Goal: Task Accomplishment & Management: Manage account settings

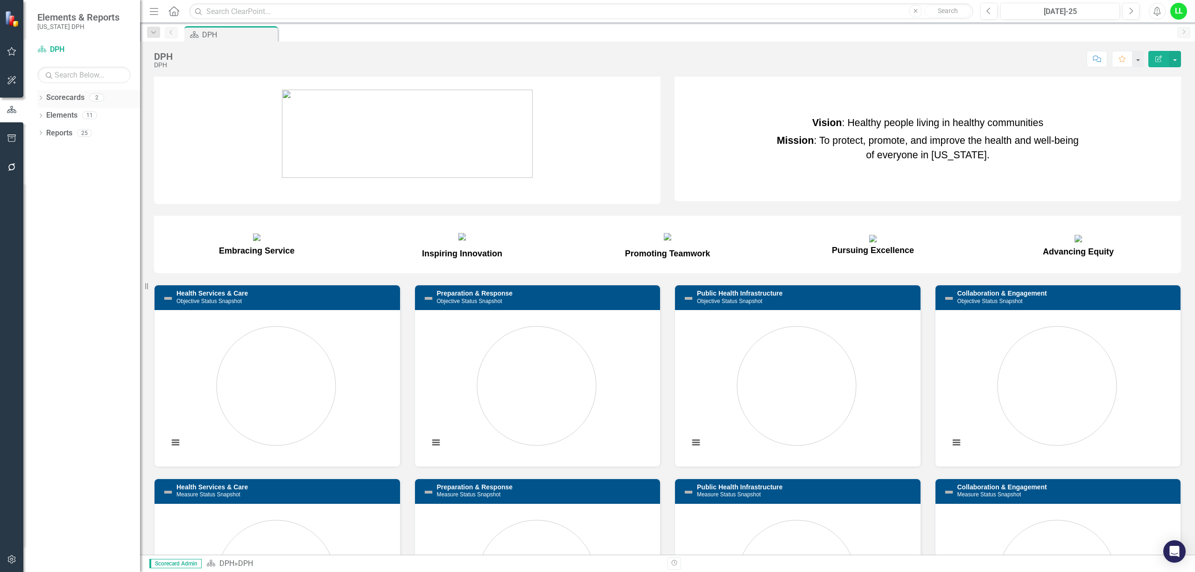
click at [57, 96] on link "Scorecards" at bounding box center [65, 97] width 38 height 11
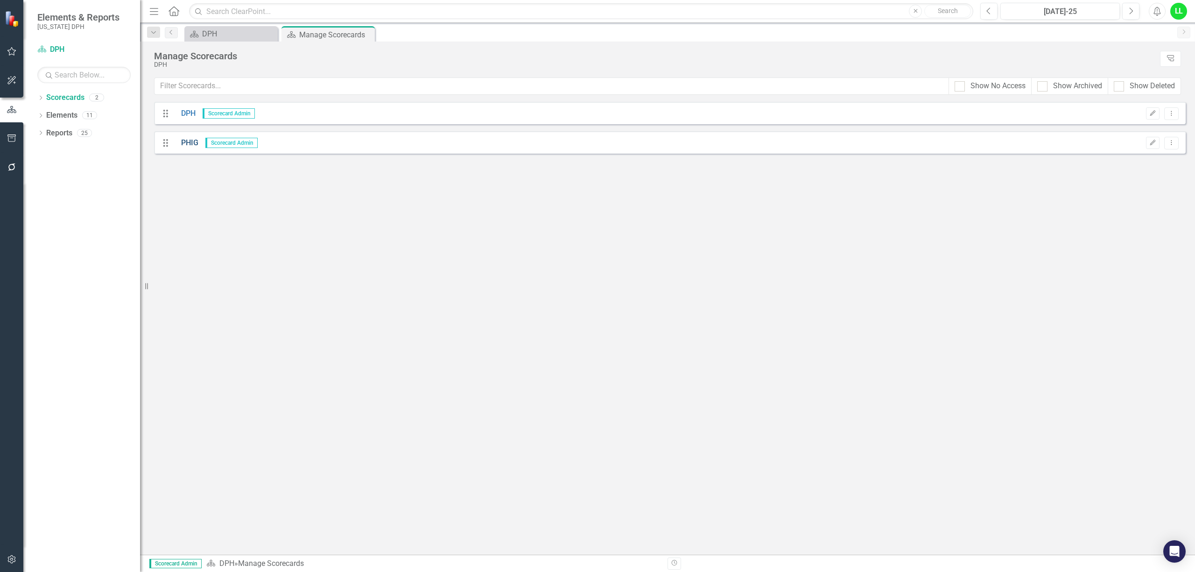
click at [183, 143] on link "PHIG" at bounding box center [186, 143] width 24 height 11
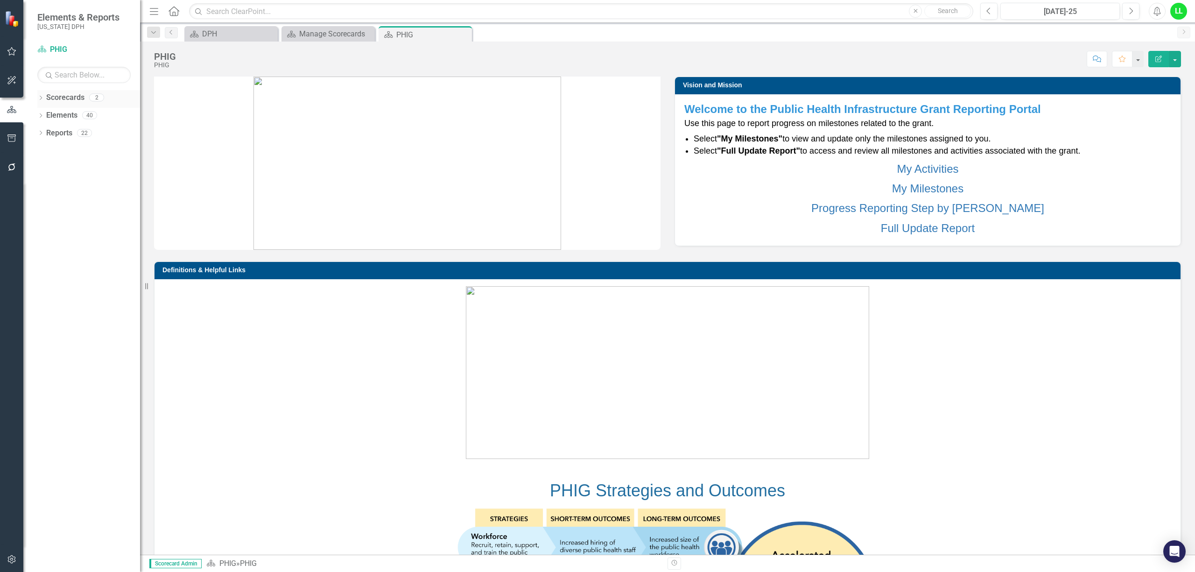
click at [49, 101] on link "Scorecards" at bounding box center [65, 97] width 38 height 11
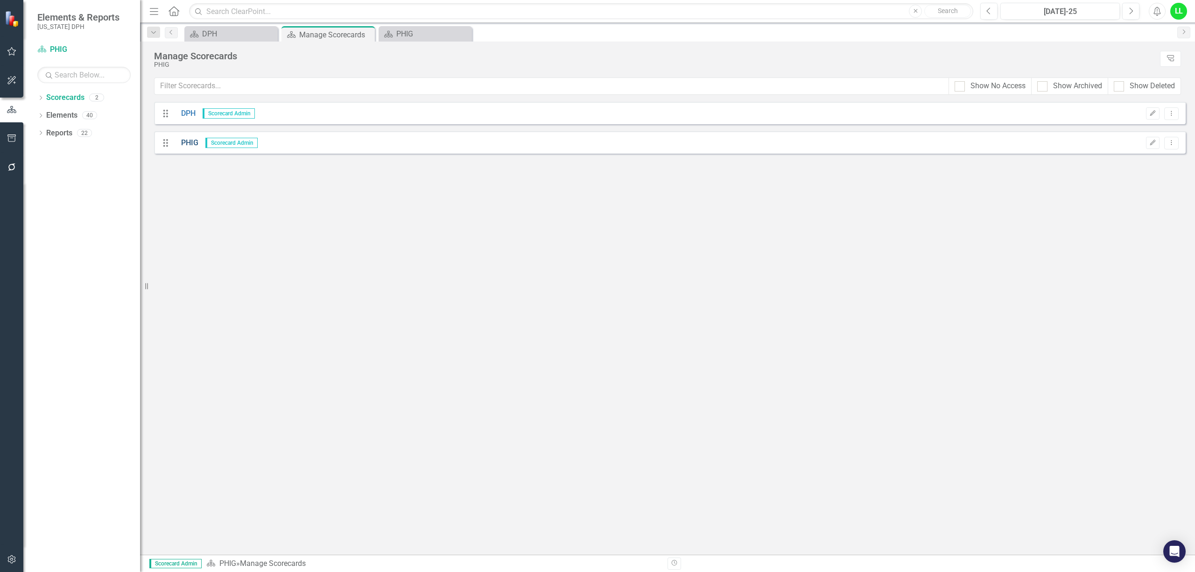
click at [176, 142] on link "PHIG" at bounding box center [186, 143] width 24 height 11
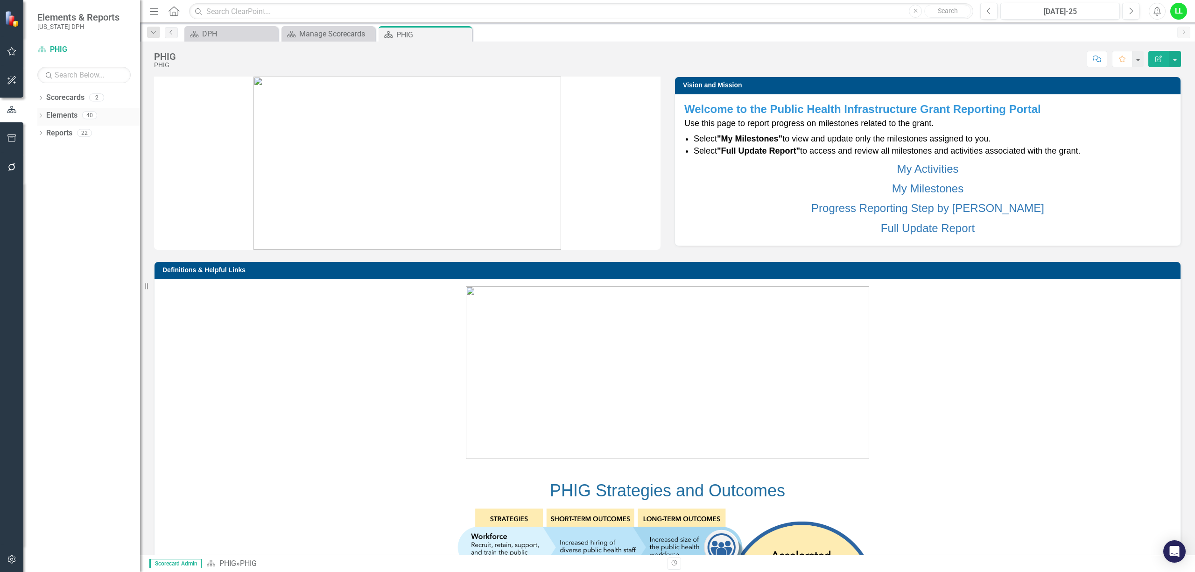
click at [44, 118] on div "Dropdown Elements 40" at bounding box center [88, 117] width 103 height 18
click at [44, 111] on div "Dropdown Elements 40" at bounding box center [88, 117] width 103 height 18
click at [43, 112] on div "Dropdown" at bounding box center [40, 116] width 7 height 8
click at [62, 133] on link "Project Projects" at bounding box center [71, 133] width 40 height 11
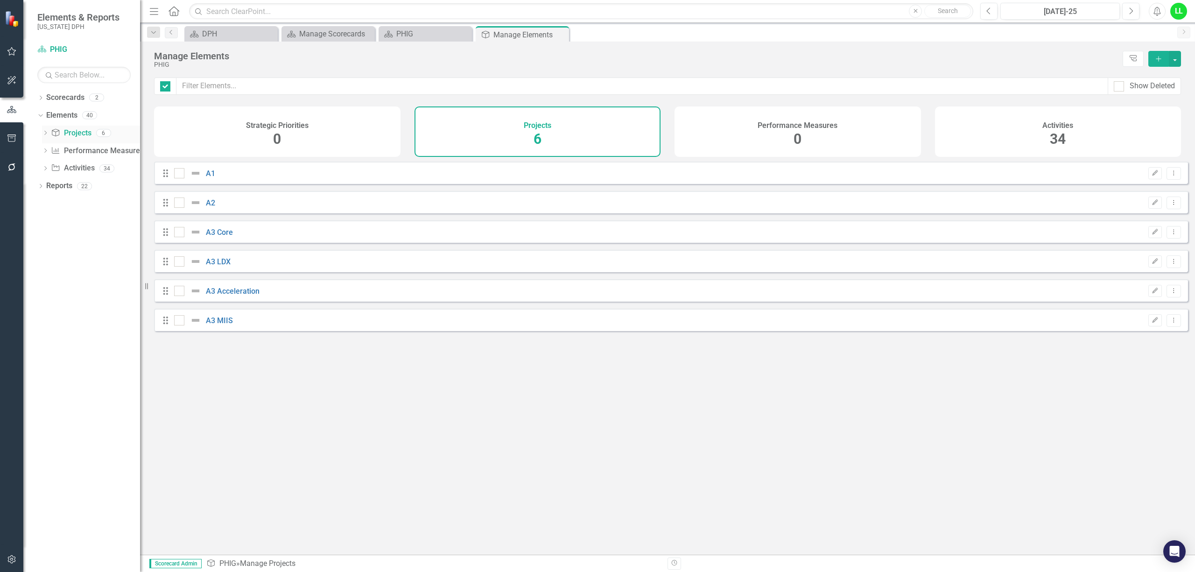
checkbox input "false"
click at [196, 206] on img at bounding box center [195, 202] width 11 height 11
click at [180, 203] on input "checkbox" at bounding box center [177, 200] width 6 height 6
checkbox input "true"
click at [206, 204] on div "A2" at bounding box center [195, 202] width 43 height 11
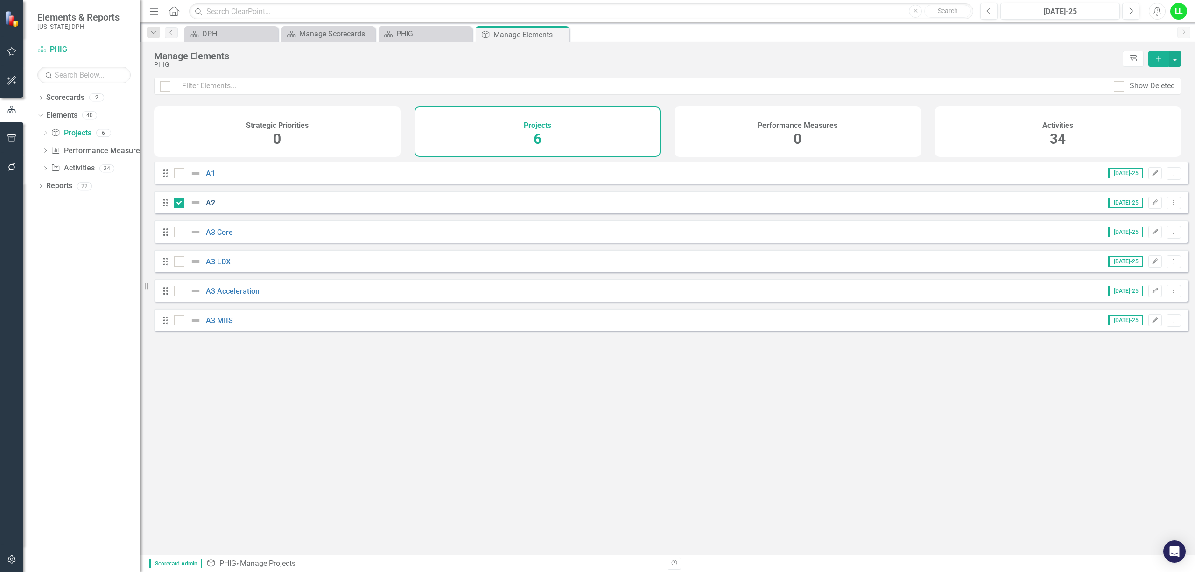
click at [210, 207] on link "A2" at bounding box center [210, 202] width 9 height 9
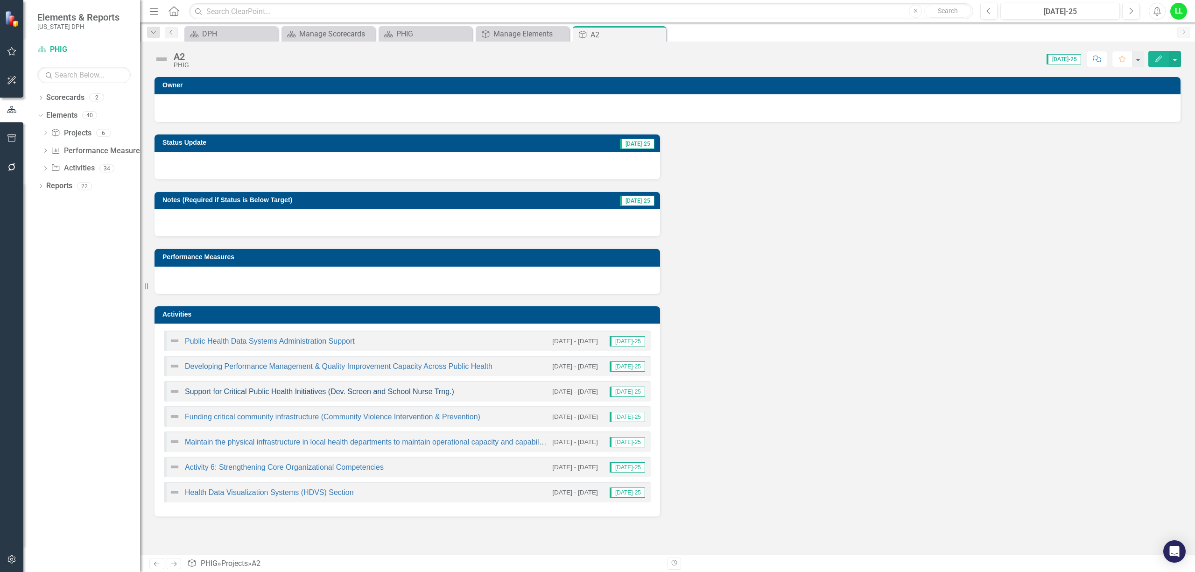
click at [263, 393] on link "Support for Critical Public Health Initiatives (Dev. Screen and School Nurse Tr…" at bounding box center [319, 391] width 269 height 8
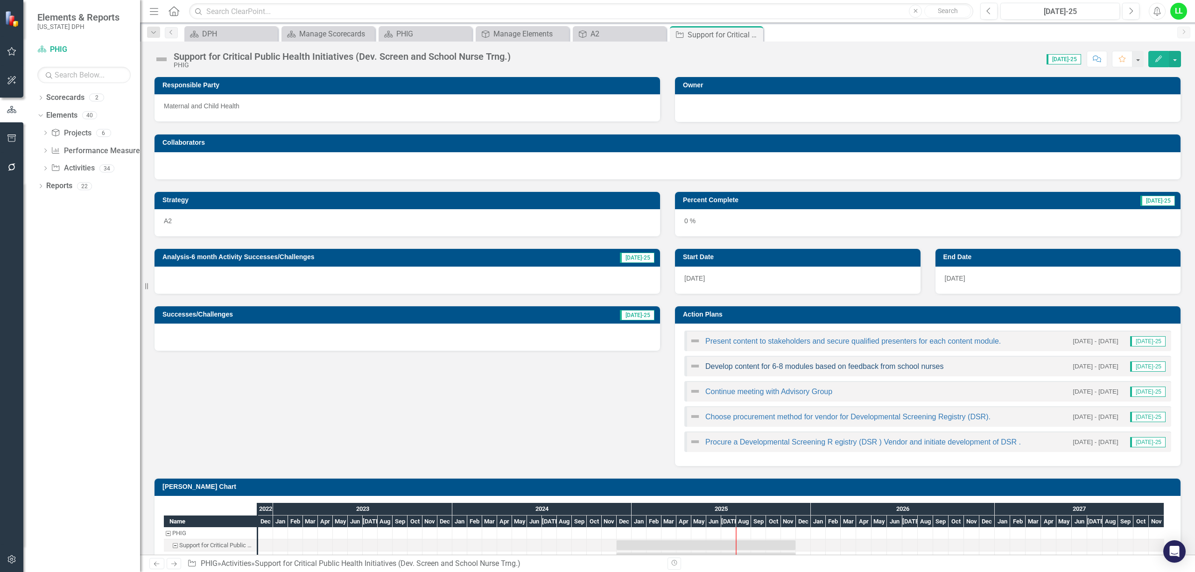
click at [749, 364] on link "Develop content for 6-8 modules based on feedback from school nurses" at bounding box center [824, 366] width 238 height 8
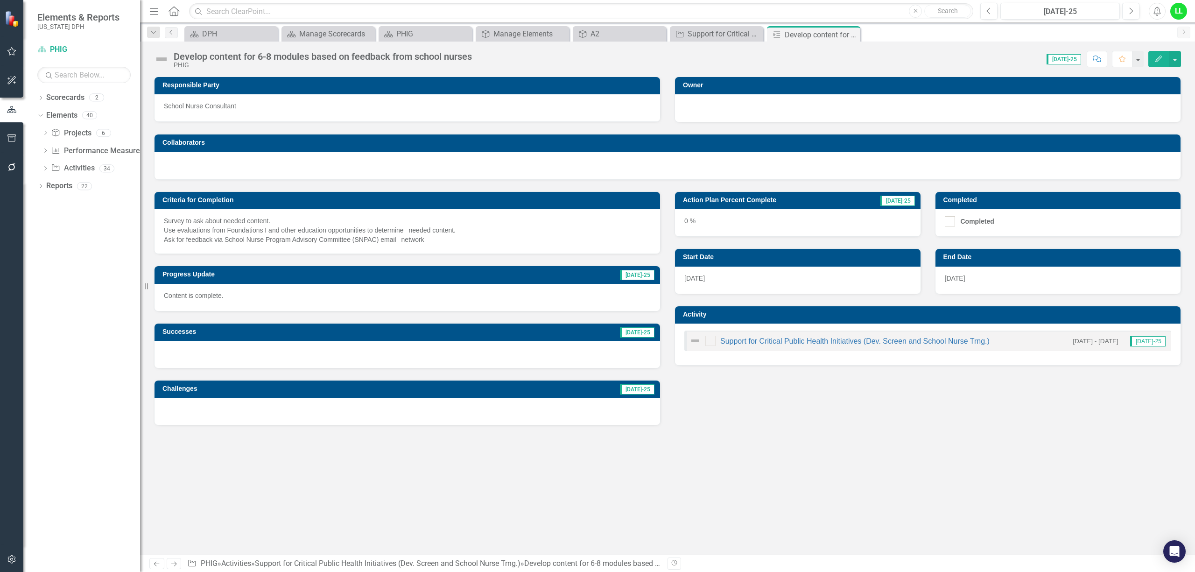
click at [803, 331] on div "Support for Critical Public Health Initiatives (Dev. Screen and School Nurse Tr…" at bounding box center [927, 344] width 505 height 42
click at [988, 9] on icon "Previous" at bounding box center [988, 11] width 5 height 8
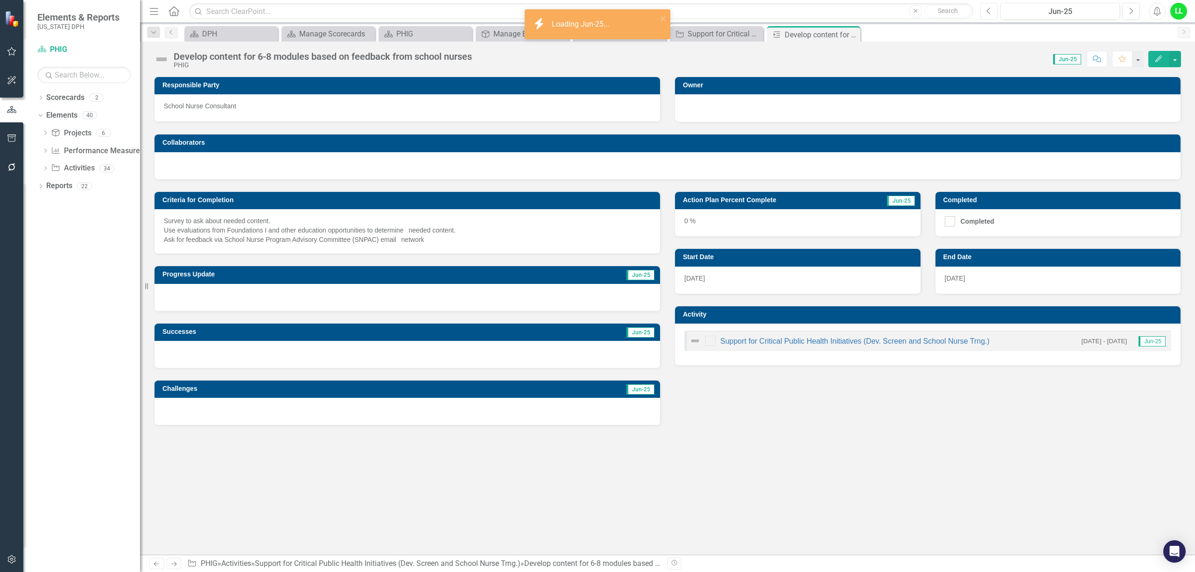
click at [988, 9] on icon "Previous" at bounding box center [988, 11] width 5 height 8
click at [1128, 16] on button "Next" at bounding box center [1130, 11] width 17 height 17
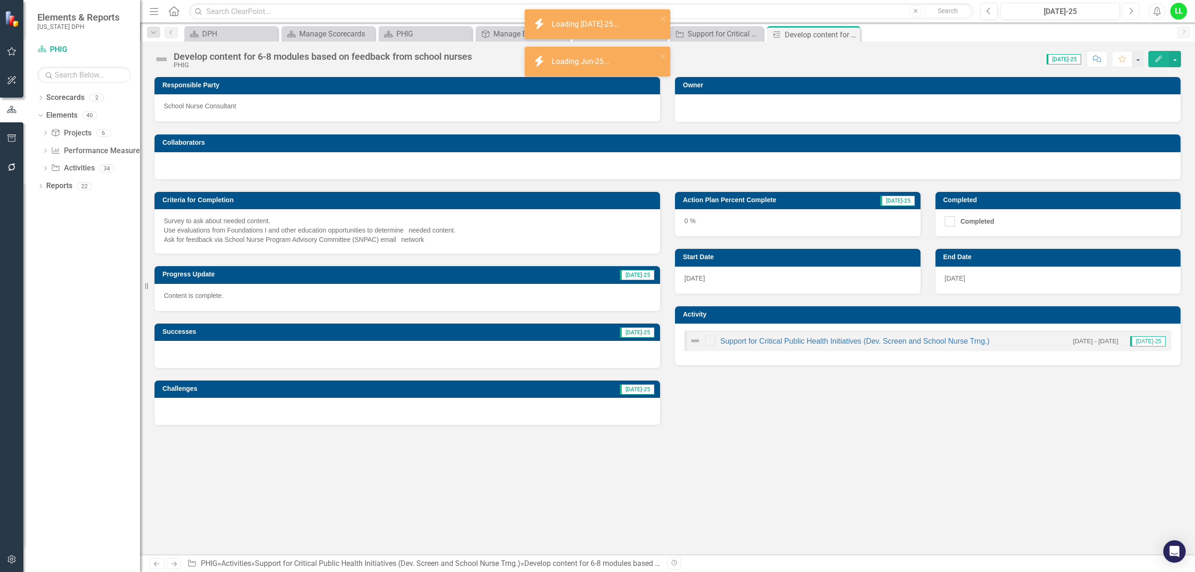
click at [1128, 16] on button "Next" at bounding box center [1130, 11] width 17 height 17
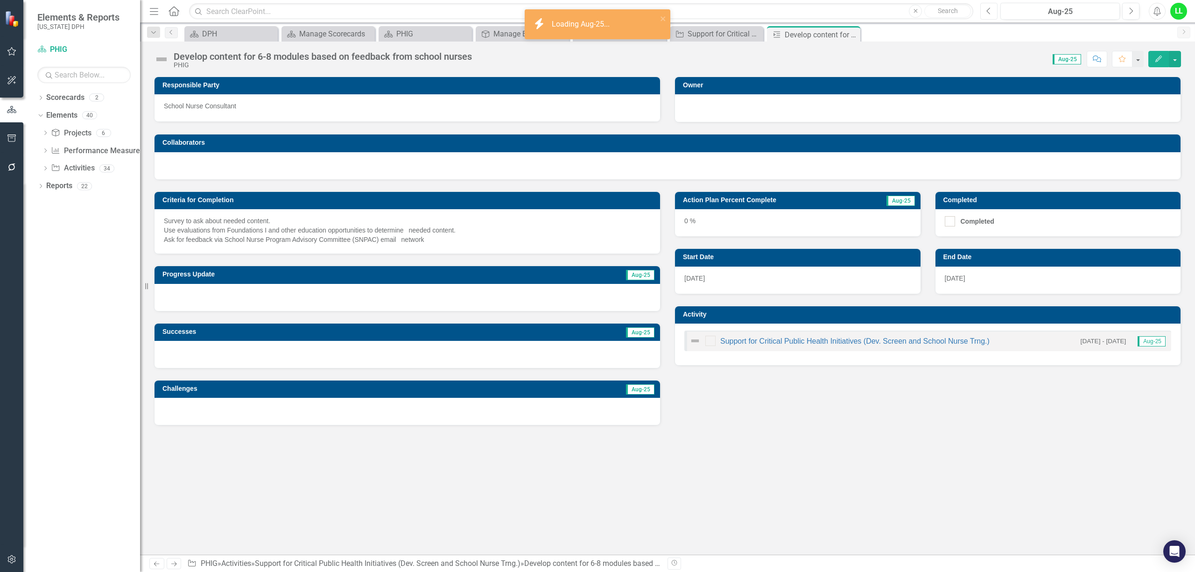
click at [986, 8] on icon "Previous" at bounding box center [988, 11] width 5 height 8
click at [982, 104] on div at bounding box center [927, 106] width 487 height 11
click at [825, 80] on td "Owner" at bounding box center [929, 86] width 493 height 14
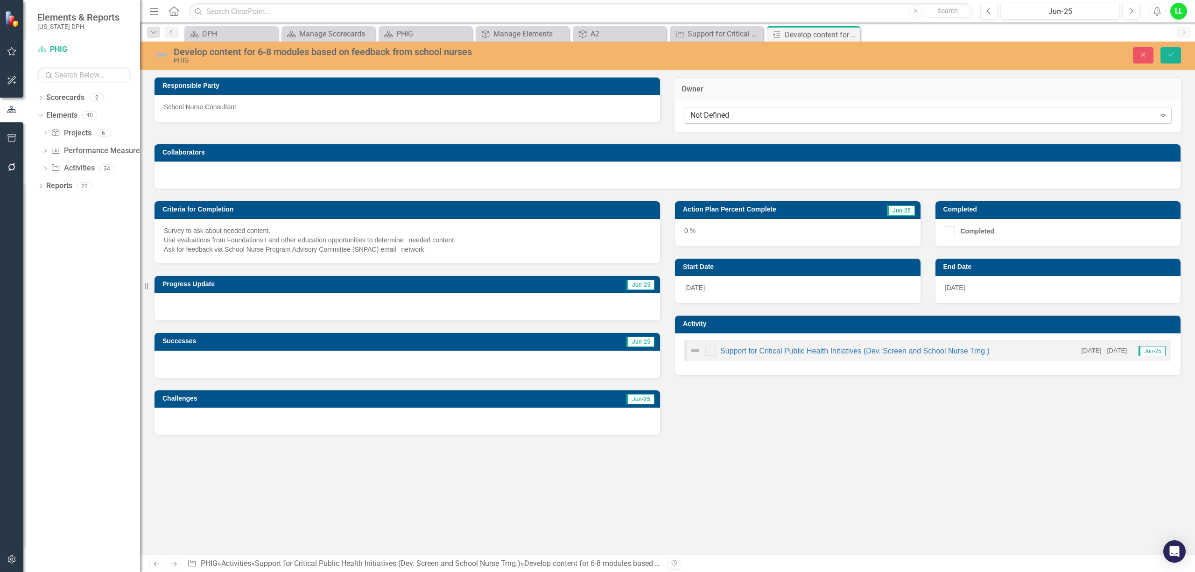
click at [786, 111] on div "Not Defined" at bounding box center [922, 115] width 465 height 11
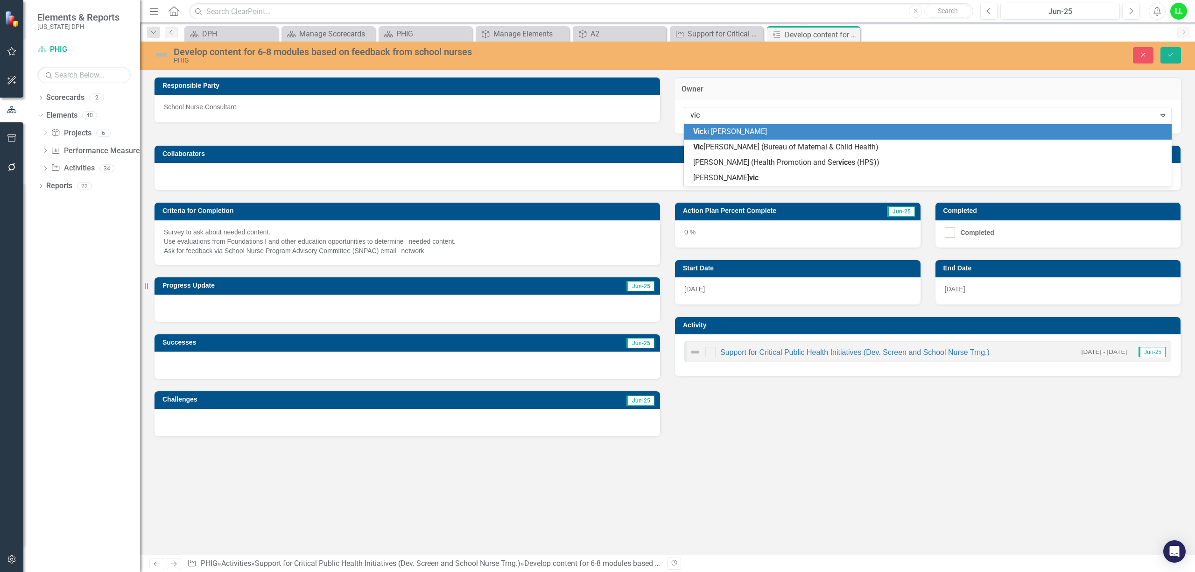
type input "vict"
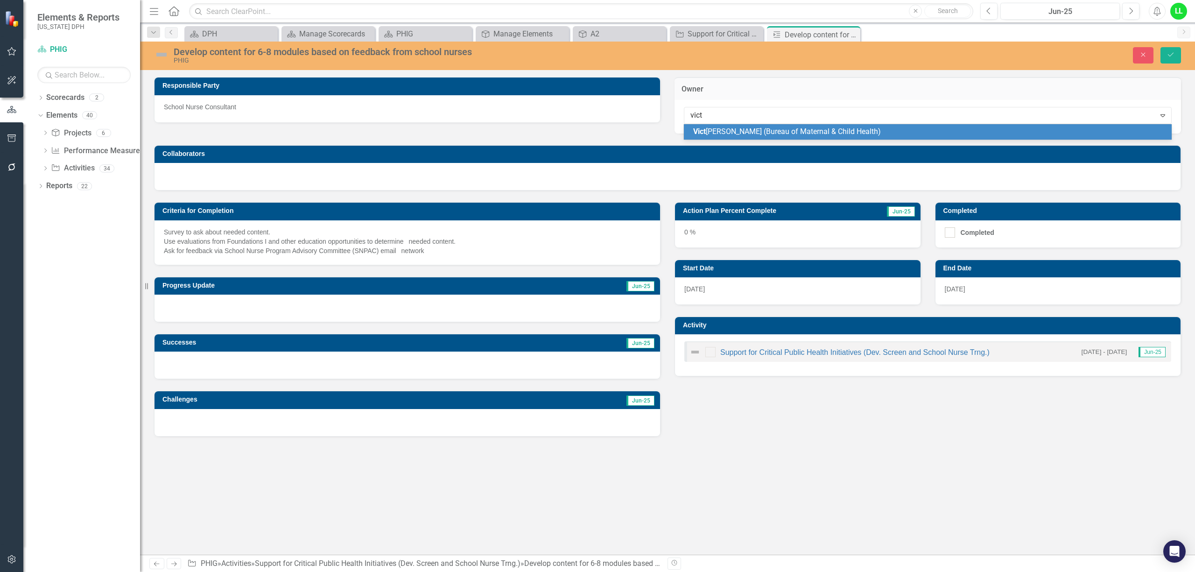
click at [781, 129] on span "Vict [PERSON_NAME] (Bureau of Maternal & Child Health)" at bounding box center [787, 131] width 188 height 9
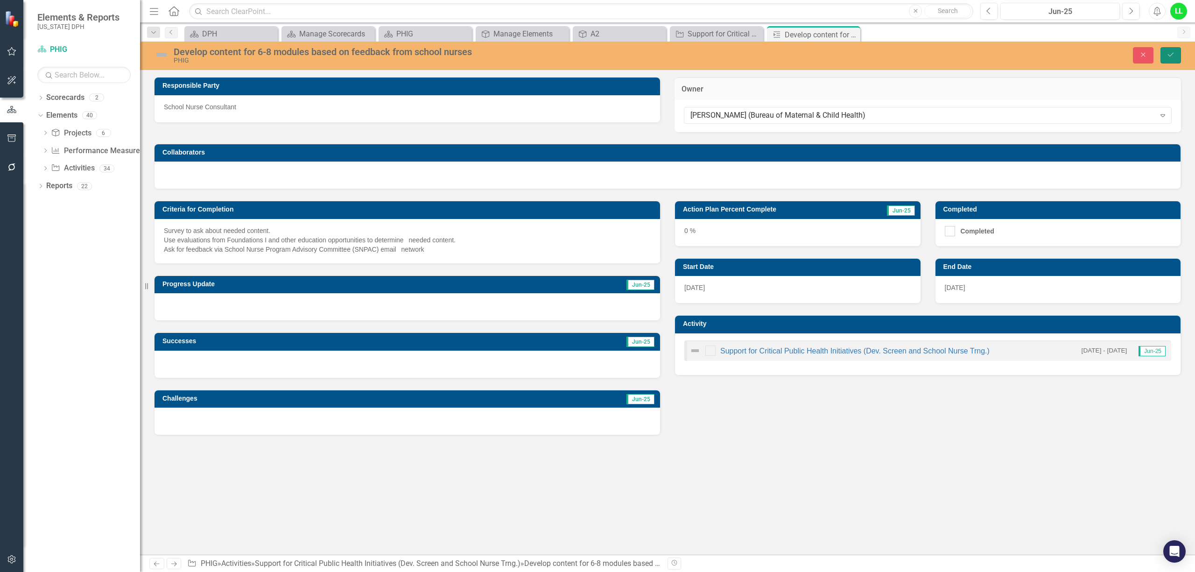
click at [1169, 56] on icon "Save" at bounding box center [1170, 54] width 8 height 7
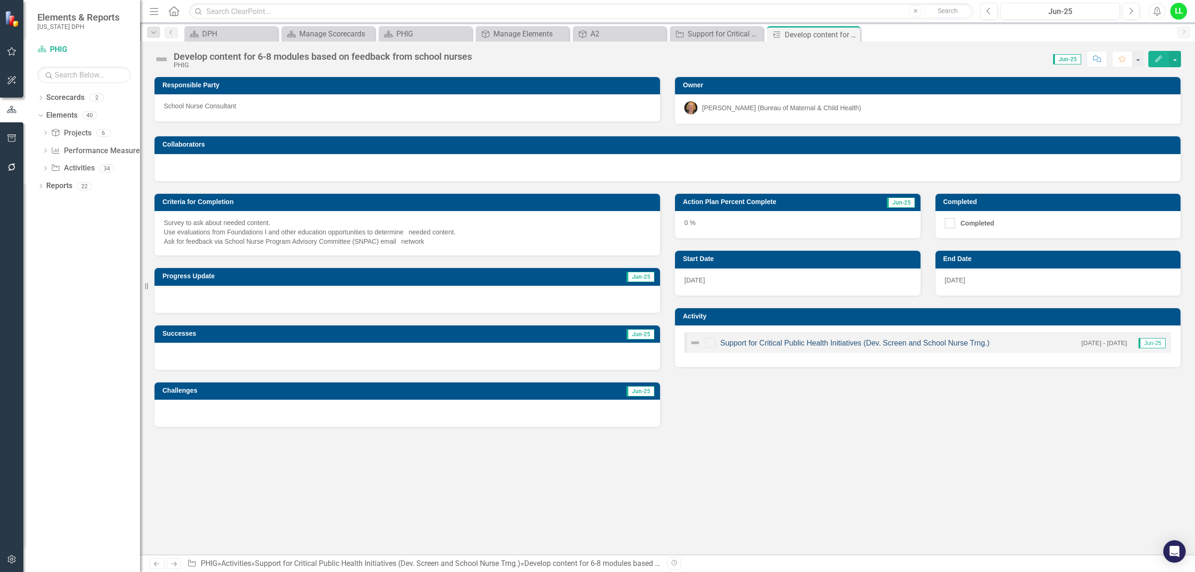
click at [814, 346] on link "Support for Critical Public Health Initiatives (Dev. Screen and School Nurse Tr…" at bounding box center [854, 343] width 269 height 8
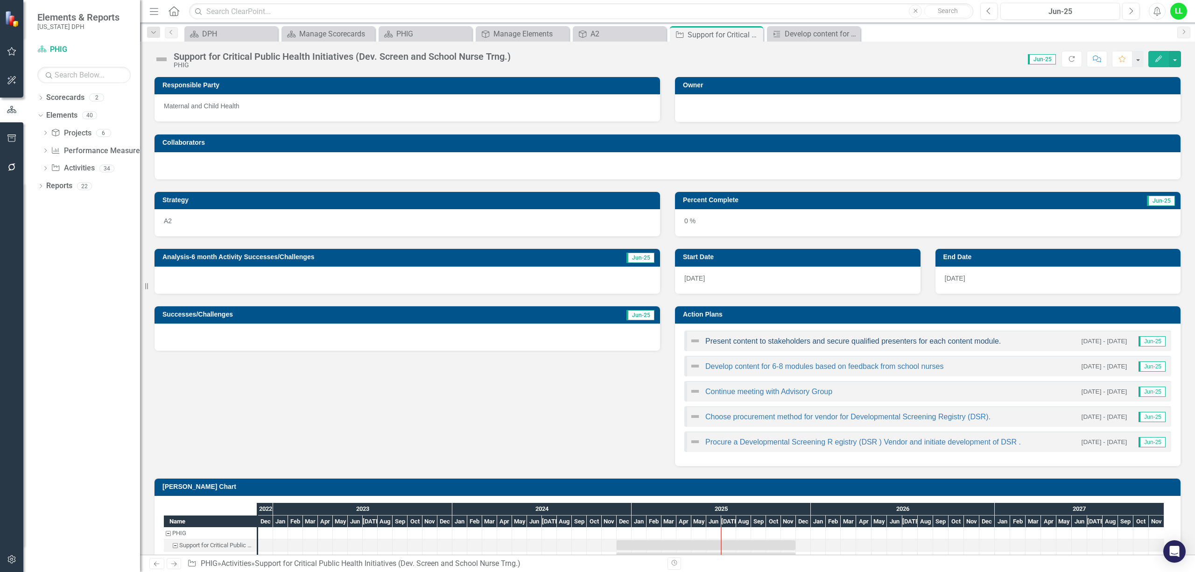
click at [768, 340] on link "Present content to stakeholders and secure qualified presenters for each conten…" at bounding box center [852, 341] width 295 height 8
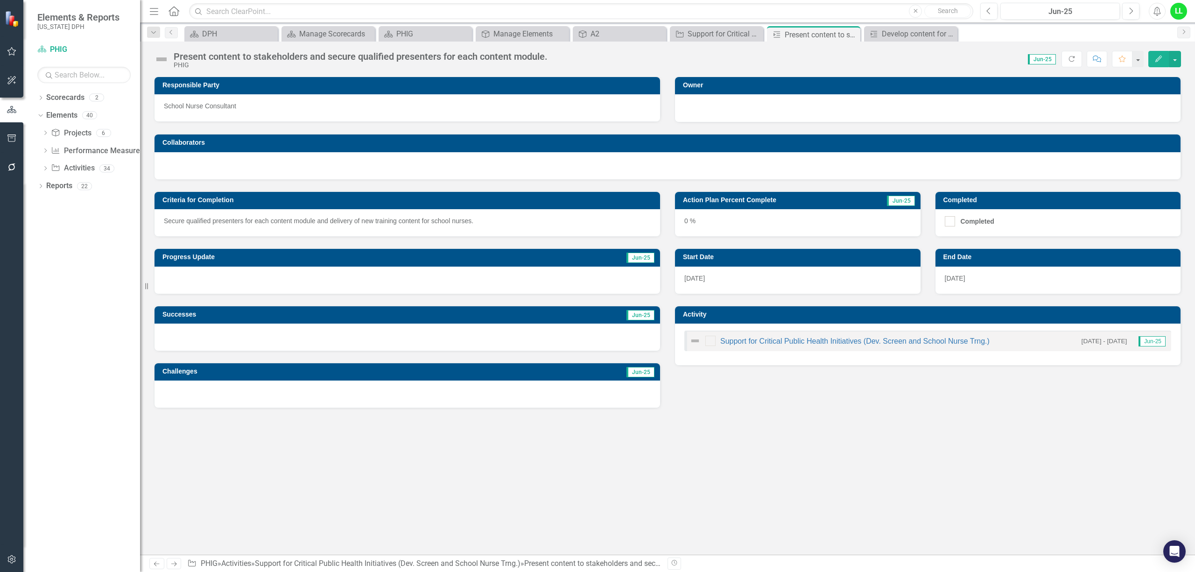
click at [797, 103] on div at bounding box center [927, 106] width 487 height 11
click at [812, 83] on h3 "Owner" at bounding box center [929, 85] width 493 height 7
click at [1072, 84] on h3 "Owner" at bounding box center [929, 85] width 493 height 7
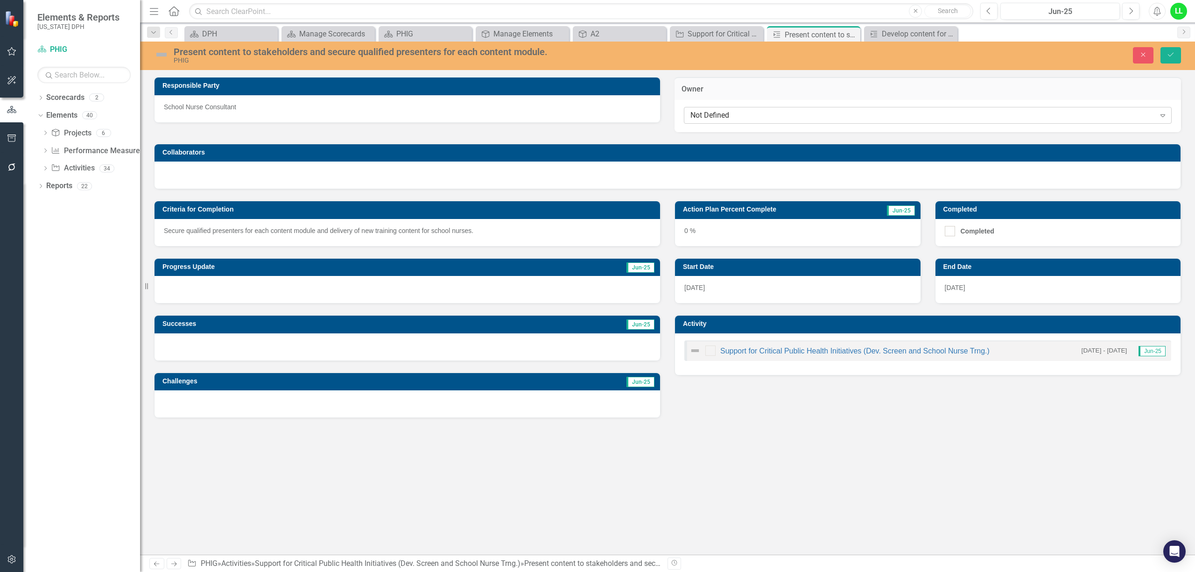
click at [768, 111] on div "Not Defined" at bounding box center [922, 115] width 465 height 11
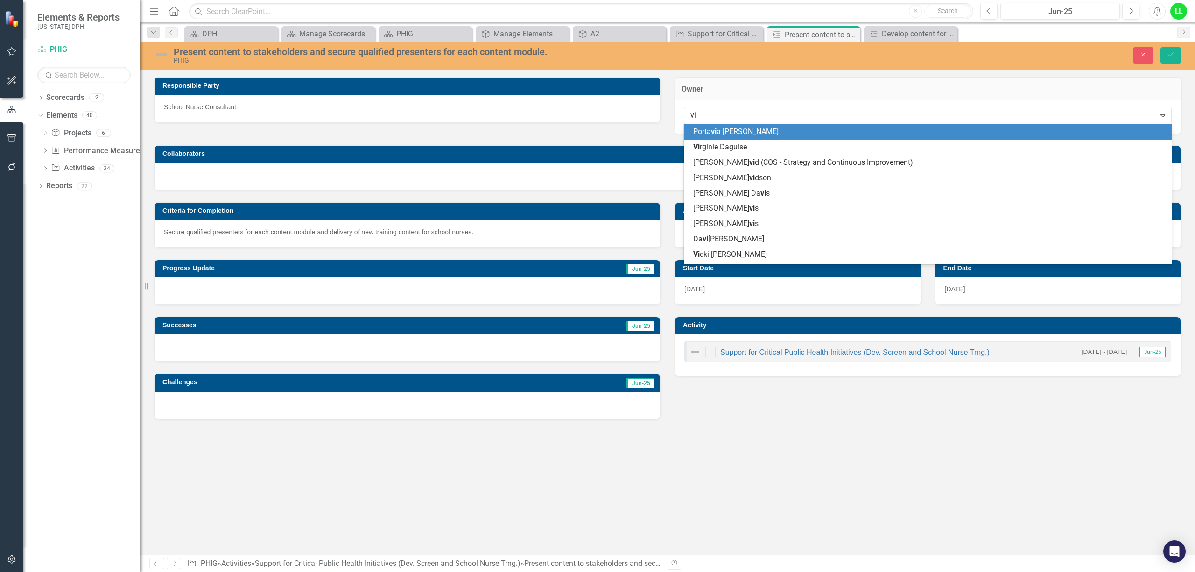
type input "vic"
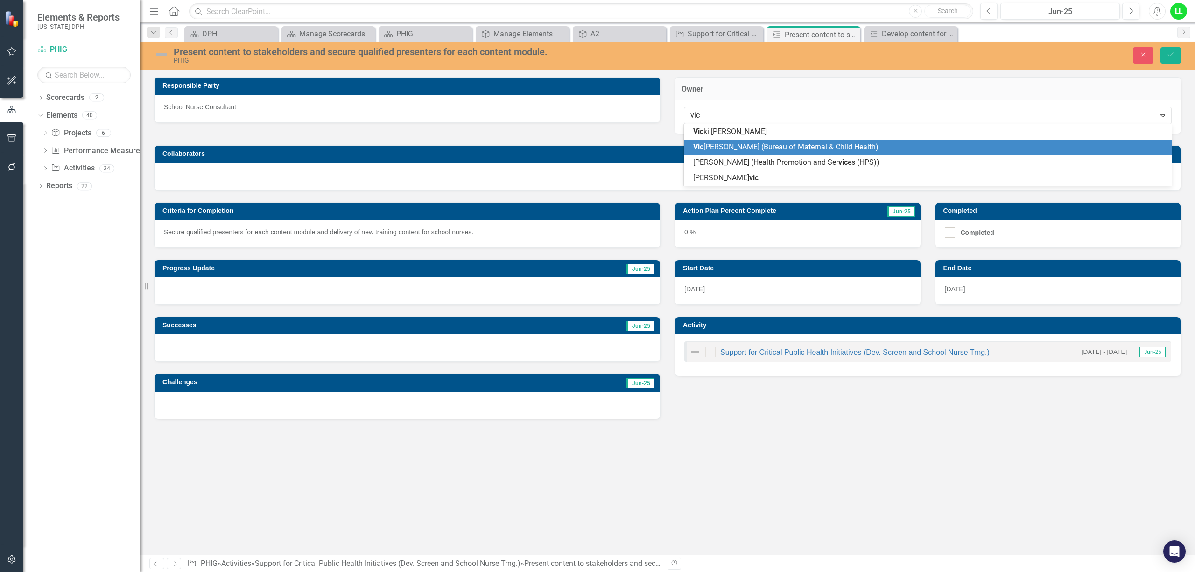
click at [794, 152] on div "[PERSON_NAME] (Bureau of Maternal & Child Health)" at bounding box center [929, 147] width 473 height 11
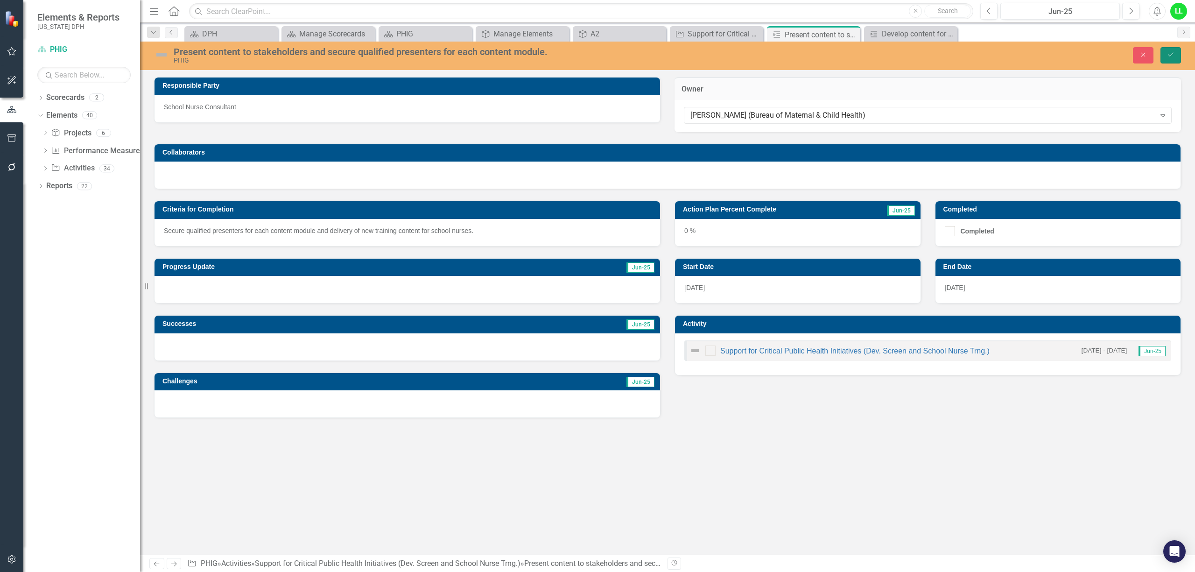
click at [1170, 49] on button "Save" at bounding box center [1170, 55] width 21 height 16
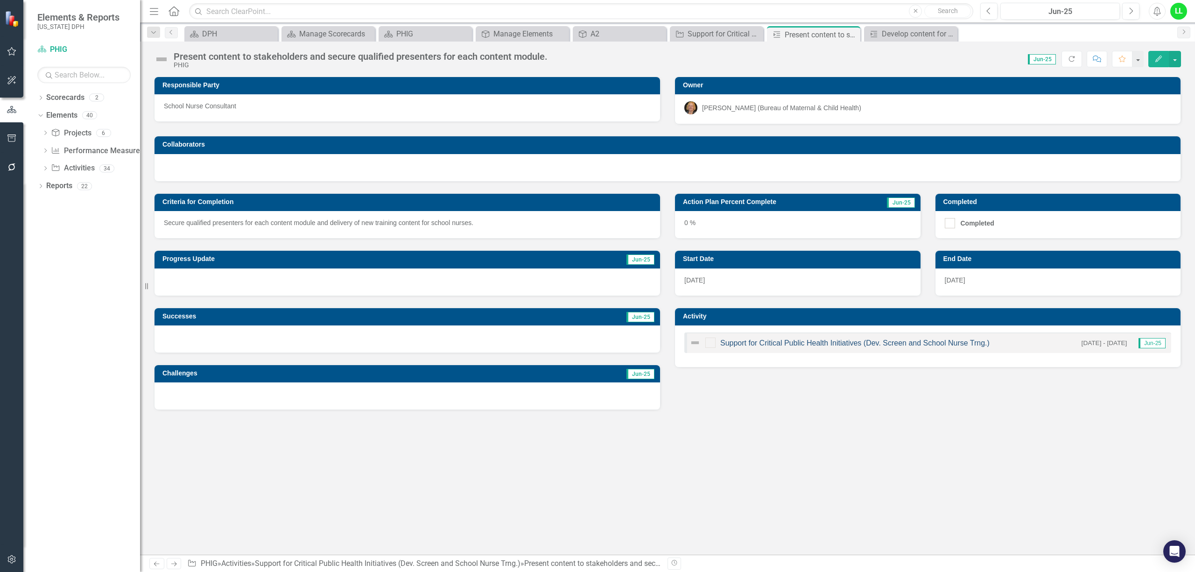
drag, startPoint x: 773, startPoint y: 345, endPoint x: 721, endPoint y: 346, distance: 52.7
click at [721, 346] on link "Support for Critical Public Health Initiatives (Dev. Screen and School Nurse Tr…" at bounding box center [854, 343] width 269 height 8
